Goal: Task Accomplishment & Management: Manage account settings

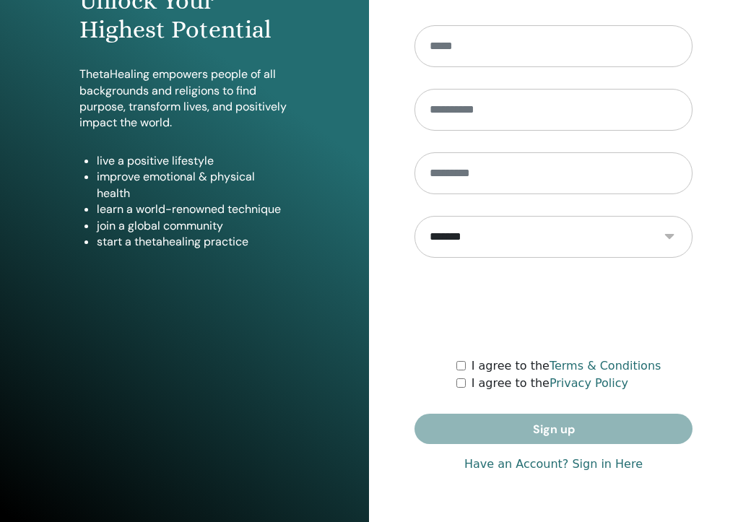
click at [560, 465] on link "Have an Account? Sign in Here" at bounding box center [553, 464] width 178 height 17
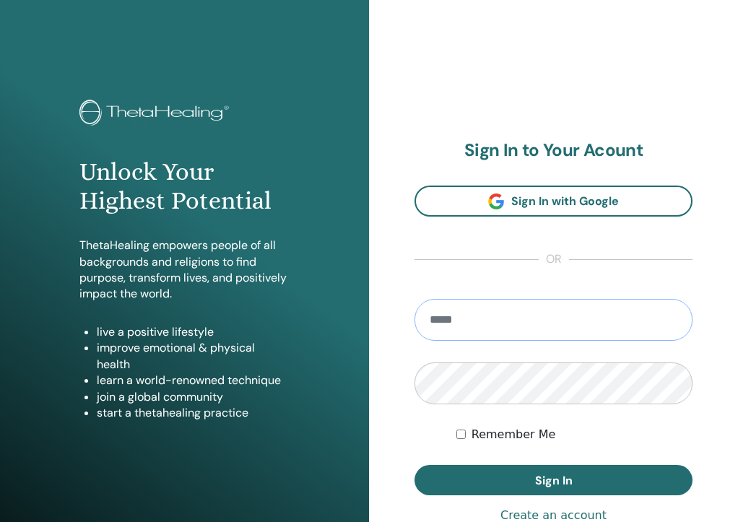
click at [531, 327] on input "email" at bounding box center [553, 320] width 278 height 42
type input "**********"
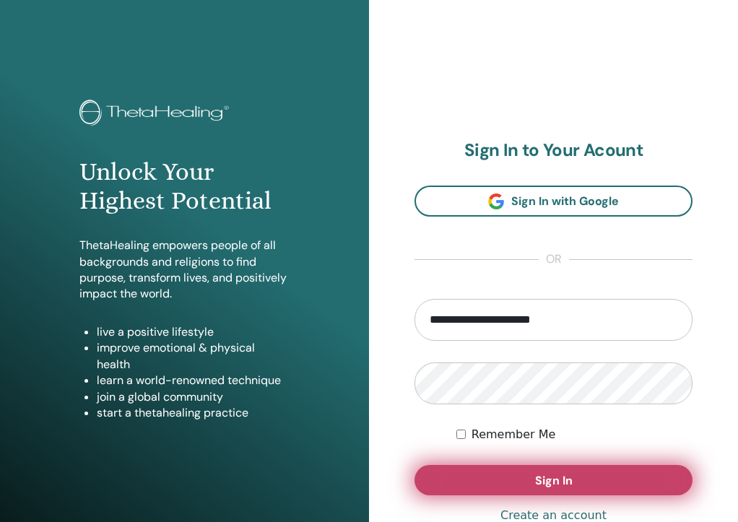
click at [557, 495] on button "Sign In" at bounding box center [553, 480] width 278 height 30
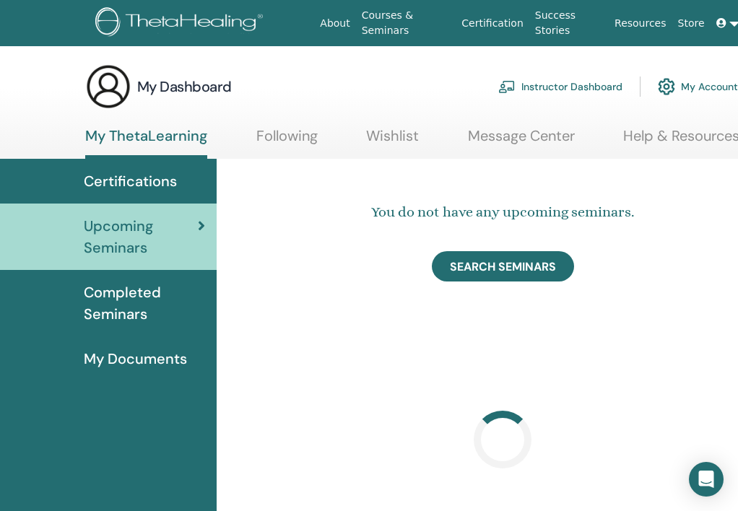
click at [565, 79] on link "Instructor Dashboard" at bounding box center [560, 87] width 124 height 32
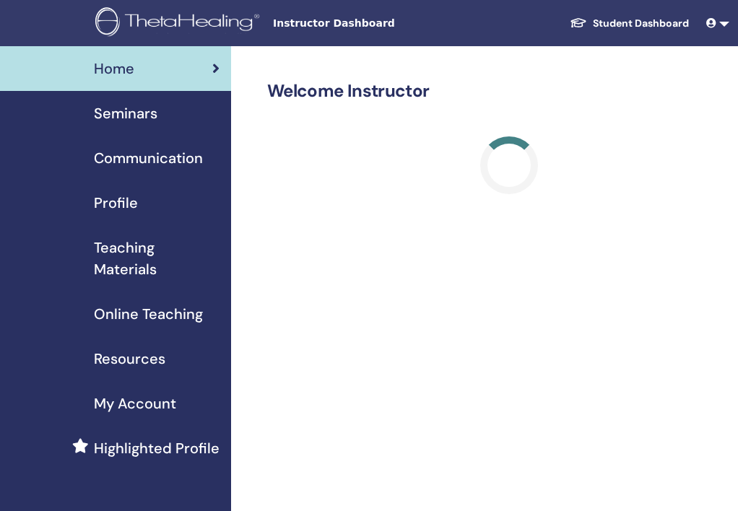
click at [120, 121] on span "Seminars" at bounding box center [126, 114] width 64 height 22
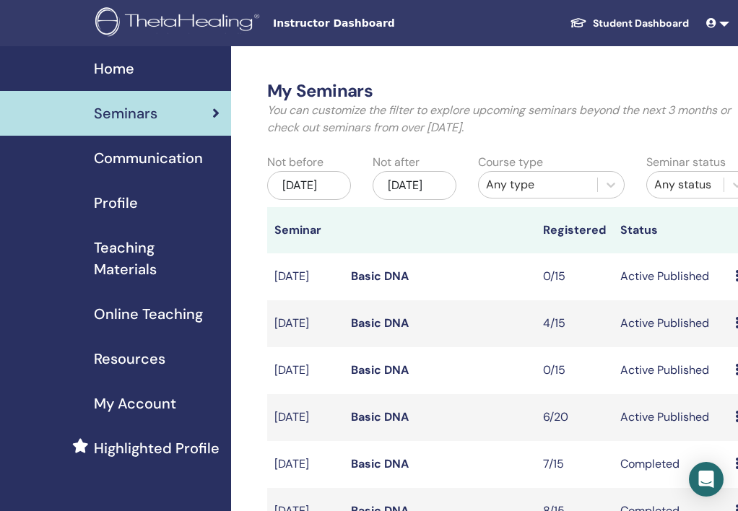
click at [377, 425] on link "Basic DNA" at bounding box center [380, 416] width 58 height 15
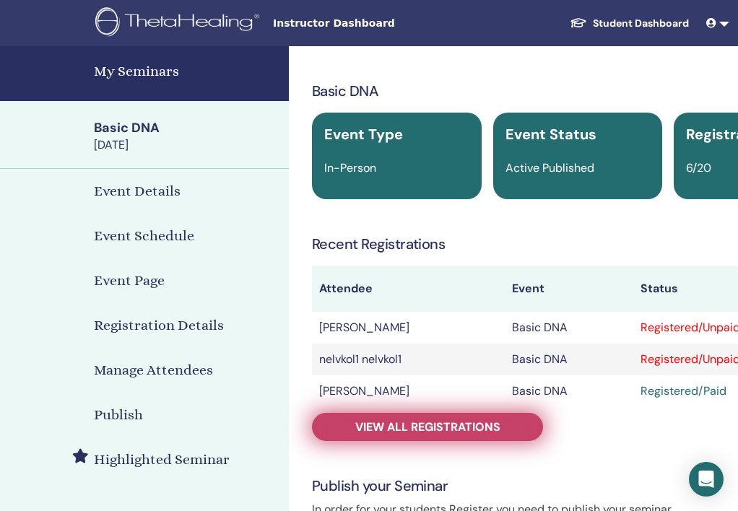
click at [466, 435] on span "View all registrations" at bounding box center [427, 427] width 145 height 15
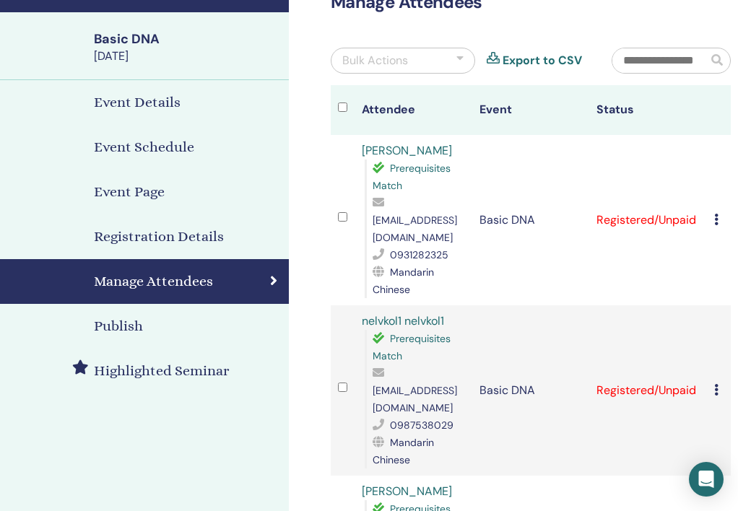
scroll to position [95, 0]
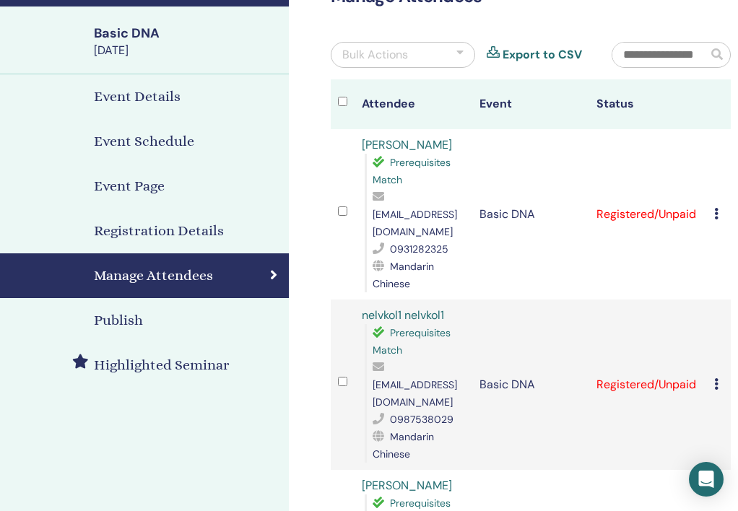
click at [710, 223] on td "Cancel Registration Do not auto-certify Mark as Paid Mark as Unpaid Mark as Abs…" at bounding box center [719, 214] width 24 height 170
click at [713, 221] on td "Cancel Registration Do not auto-certify Mark as Paid Mark as Unpaid Mark as Abs…" at bounding box center [719, 214] width 24 height 170
click at [715, 220] on icon at bounding box center [716, 214] width 4 height 12
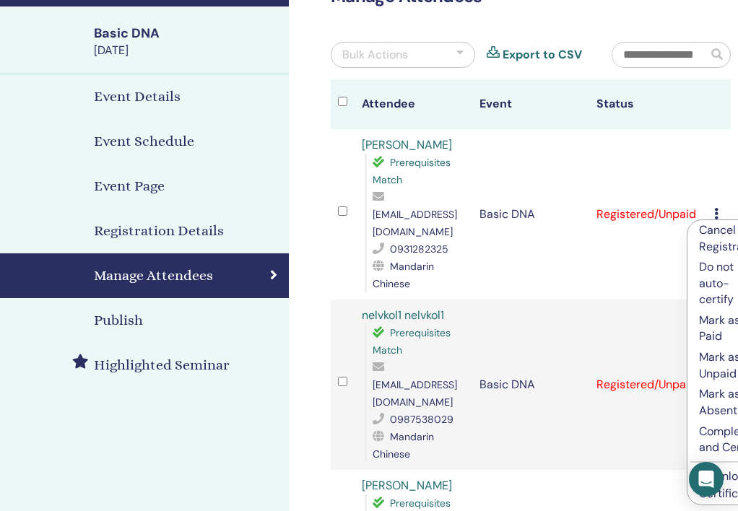
click at [718, 335] on p "Mark as Paid" at bounding box center [731, 329] width 64 height 32
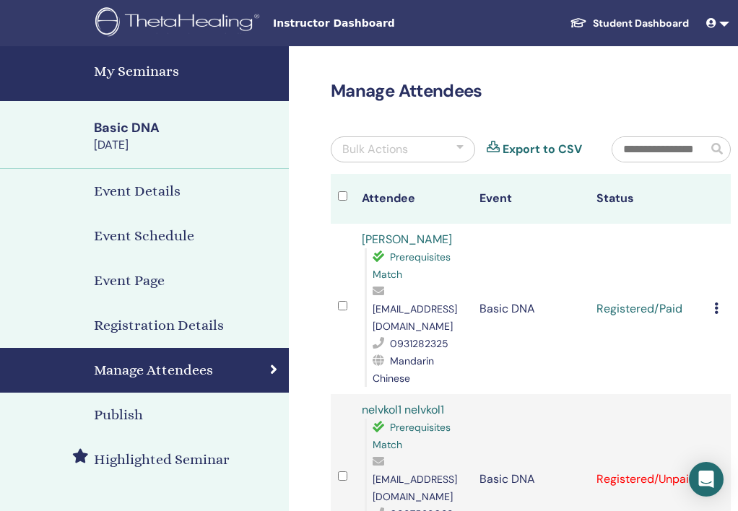
click at [587, 293] on td "Basic DNA" at bounding box center [531, 309] width 118 height 170
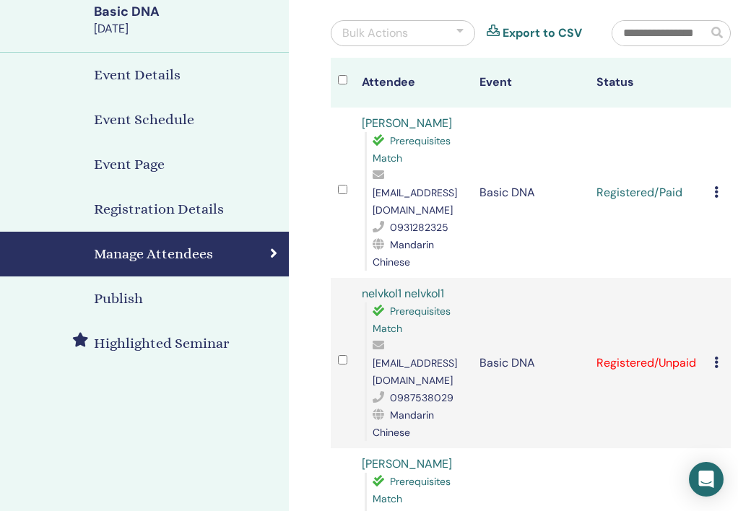
scroll to position [108, 0]
